Goal: Entertainment & Leisure: Browse casually

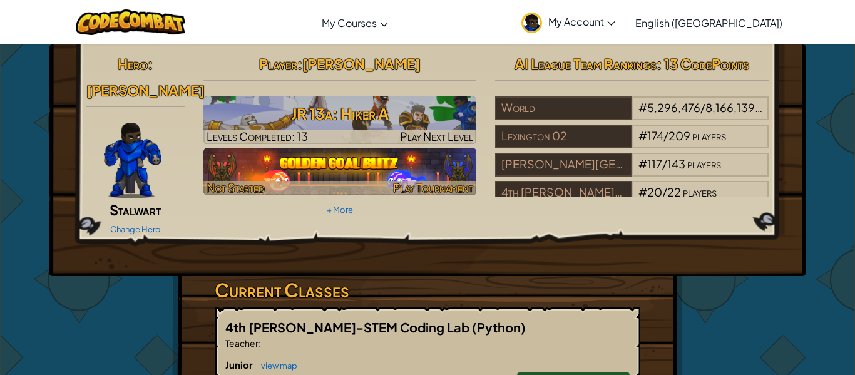
click at [397, 163] on img at bounding box center [339, 172] width 273 height 48
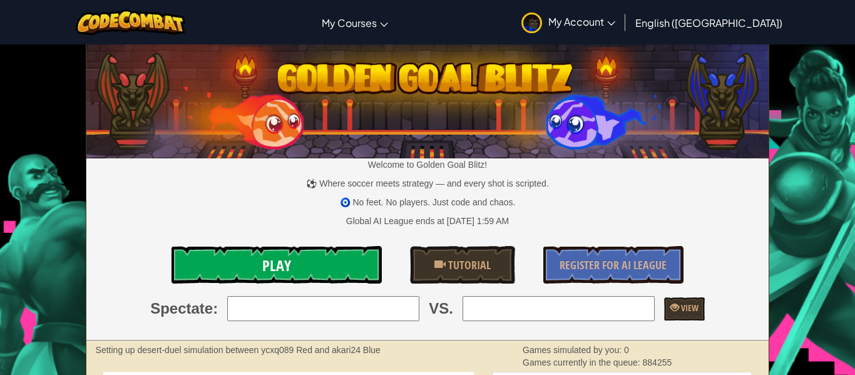
click at [339, 265] on link "Play" at bounding box center [276, 265] width 210 height 38
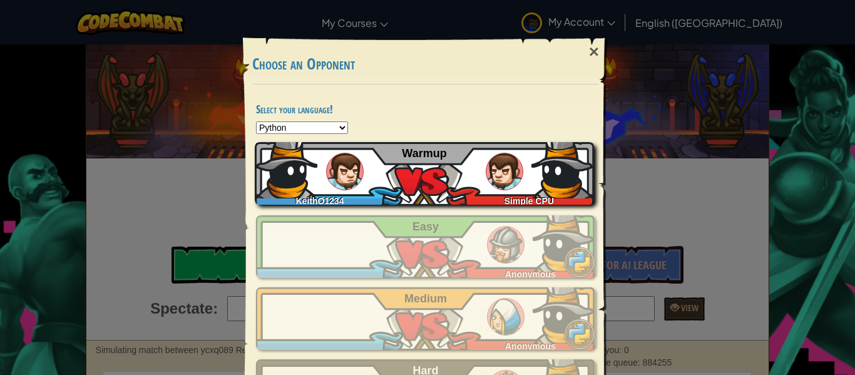
click at [414, 185] on div "KeithO1234 Simple CPU Warmup" at bounding box center [424, 173] width 339 height 63
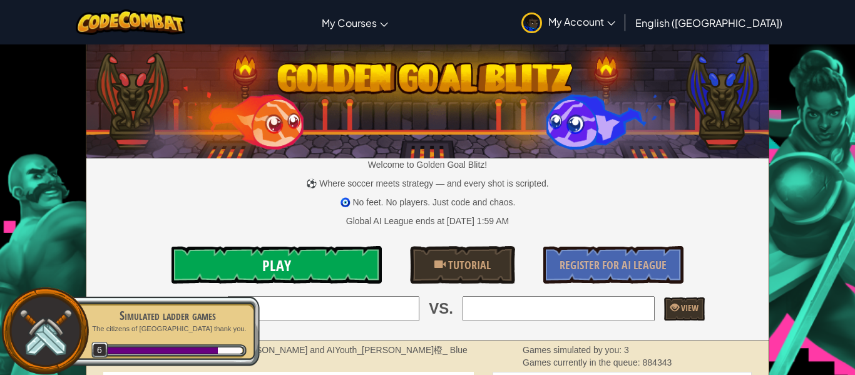
click at [218, 268] on link "Play" at bounding box center [276, 265] width 210 height 38
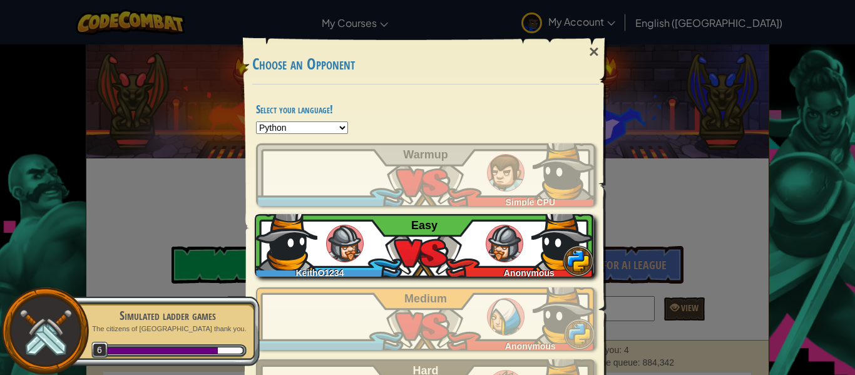
click at [399, 247] on div "KeithO1234 Anonymous Easy" at bounding box center [424, 245] width 339 height 63
